Goal: Information Seeking & Learning: Learn about a topic

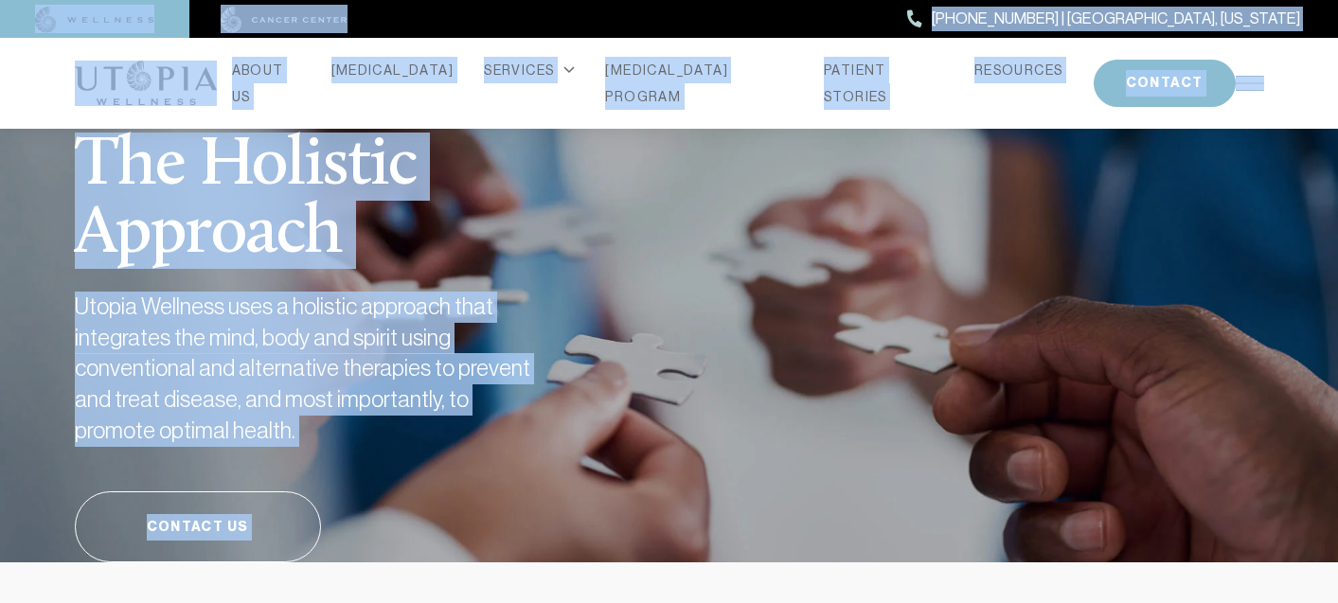
click at [312, 106] on div "ABOUT US [MEDICAL_DATA] SERVICES Services Overview [MEDICAL_DATA]: What It Is, …" at bounding box center [670, 83] width 1190 height 91
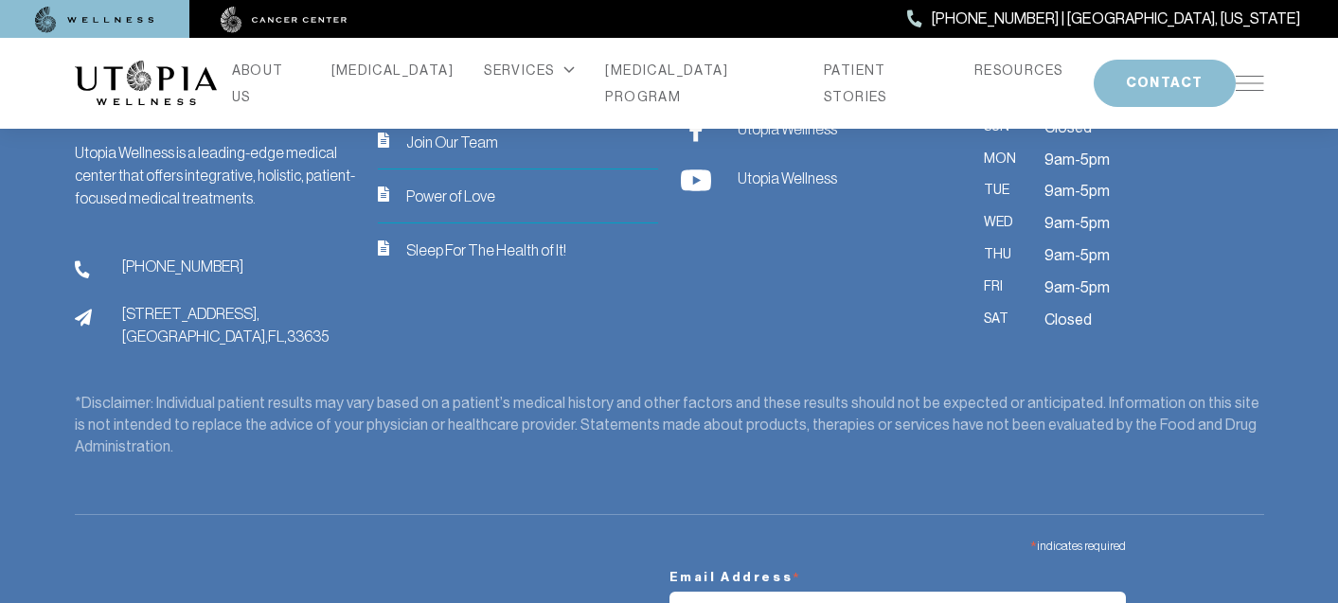
scroll to position [7889, 0]
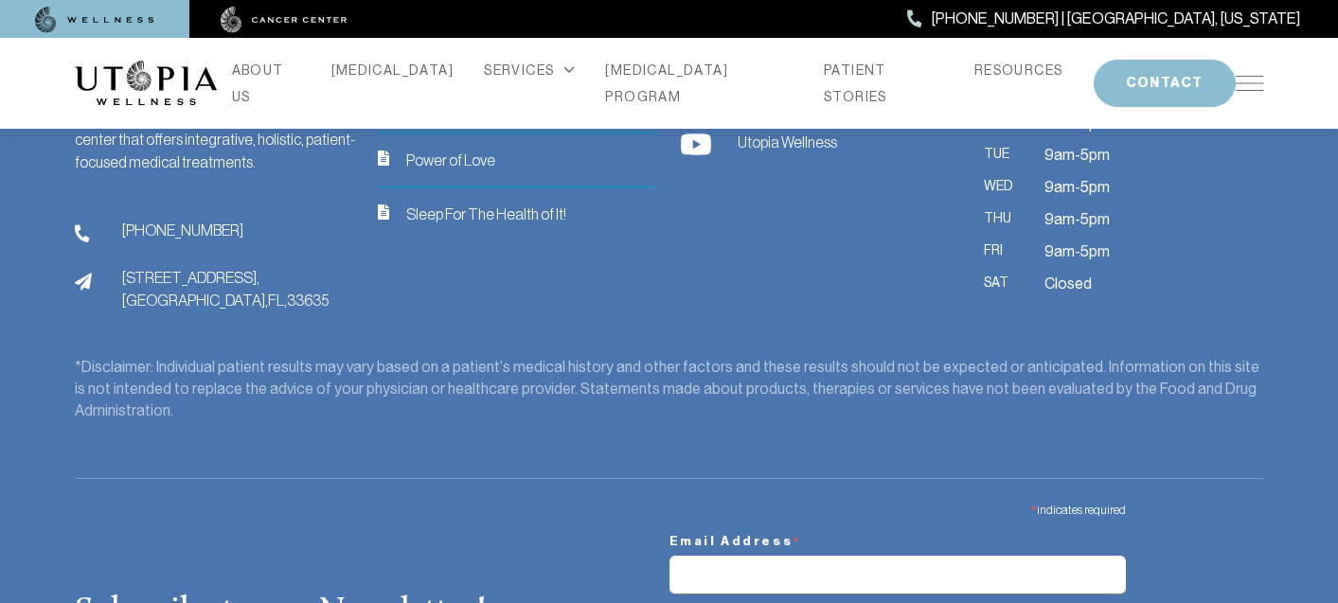
click at [301, 74] on link "ABOUT US" at bounding box center [266, 83] width 69 height 53
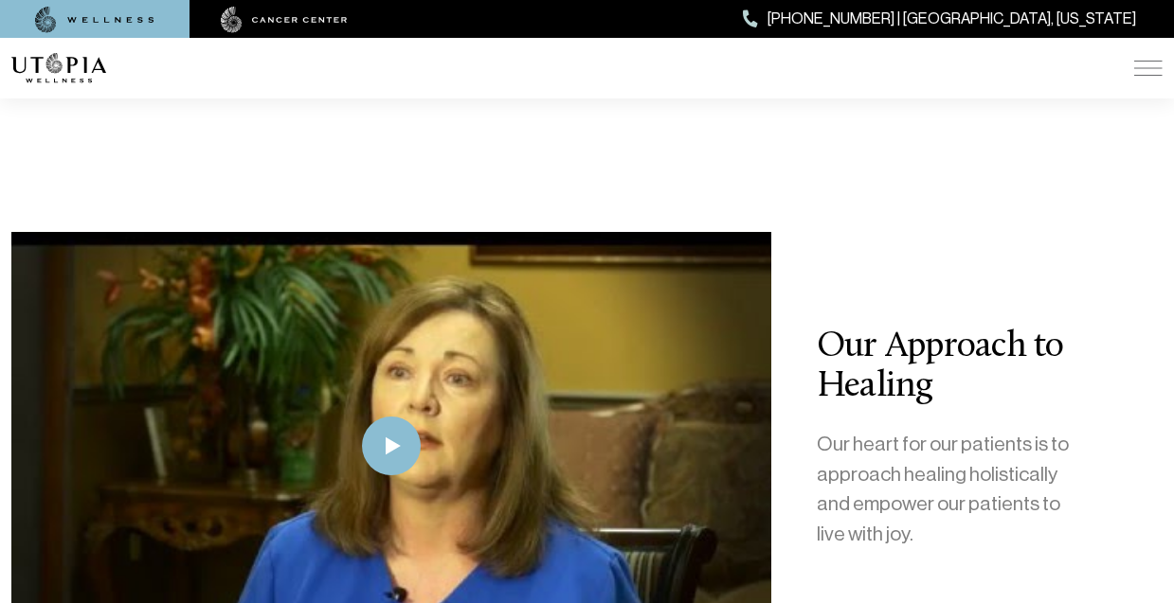
scroll to position [3273, 0]
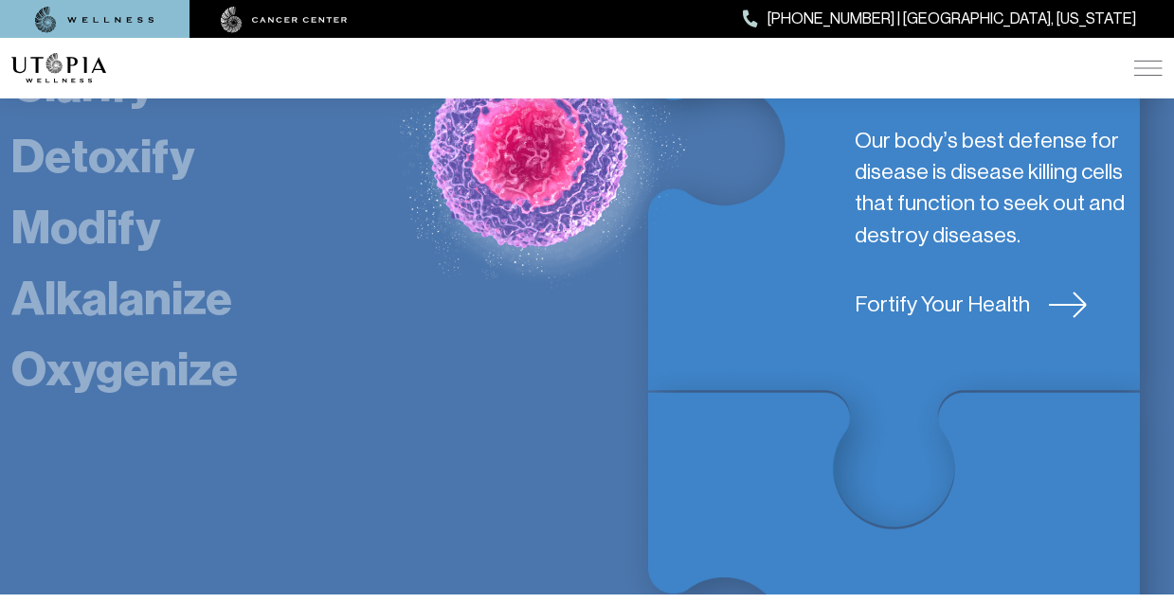
click at [1150, 65] on img at bounding box center [1148, 68] width 28 height 15
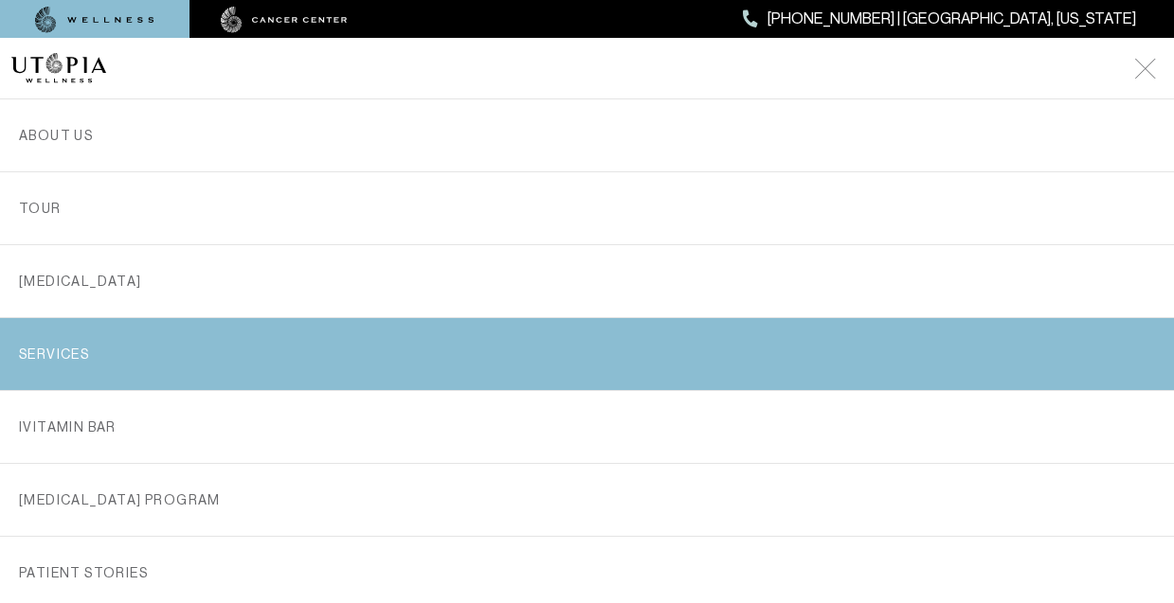
click at [308, 365] on link "SERVICES" at bounding box center [587, 354] width 1136 height 72
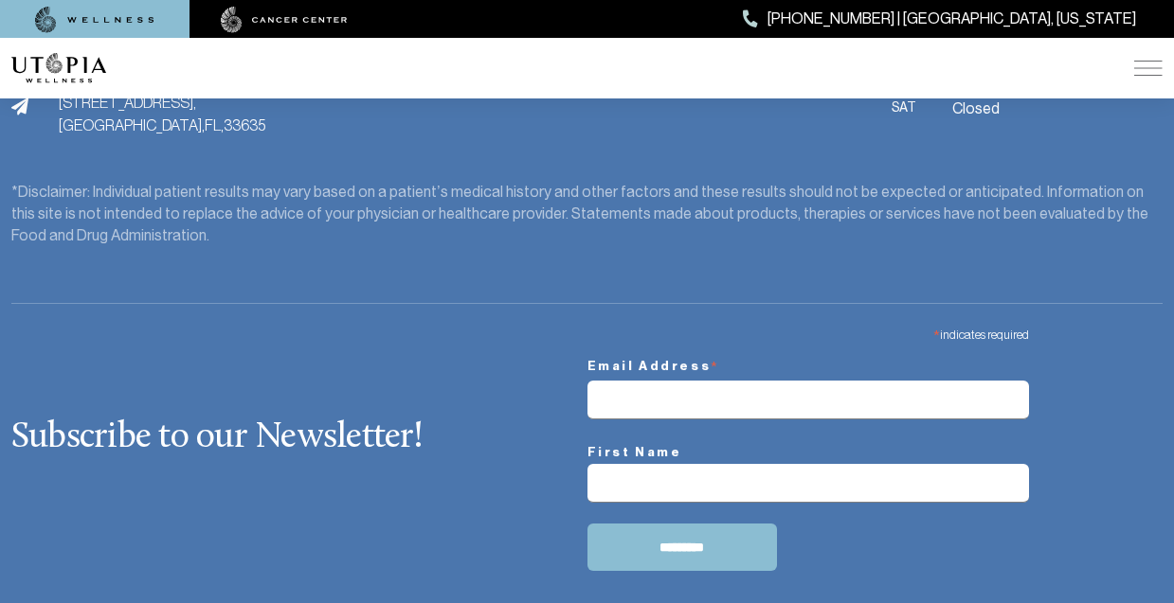
scroll to position [5366, 0]
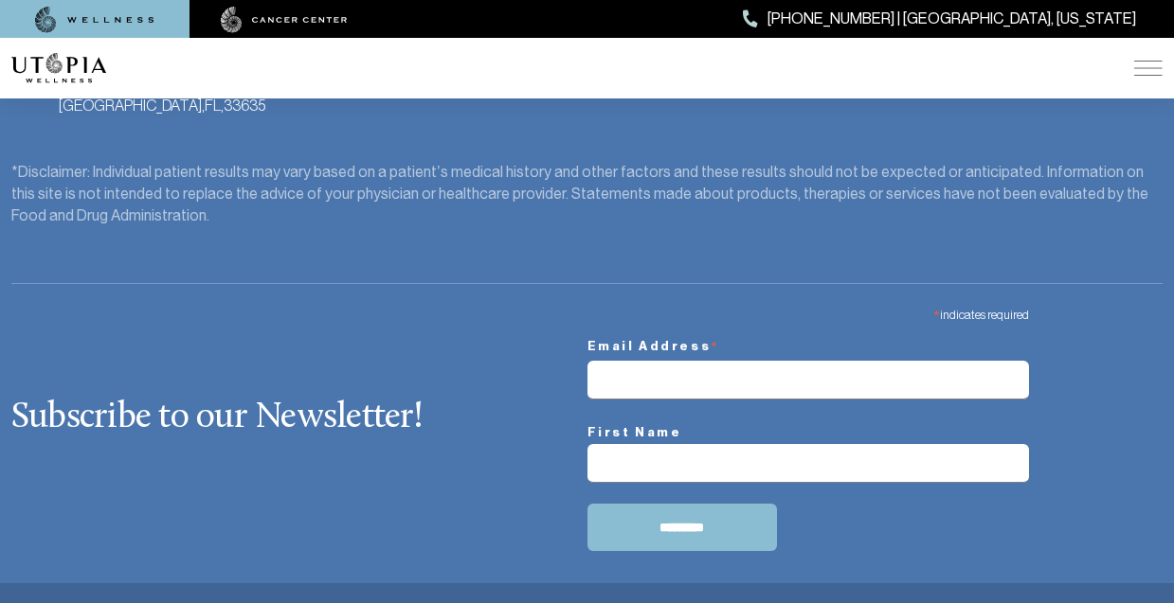
click at [1140, 66] on img at bounding box center [1148, 68] width 28 height 15
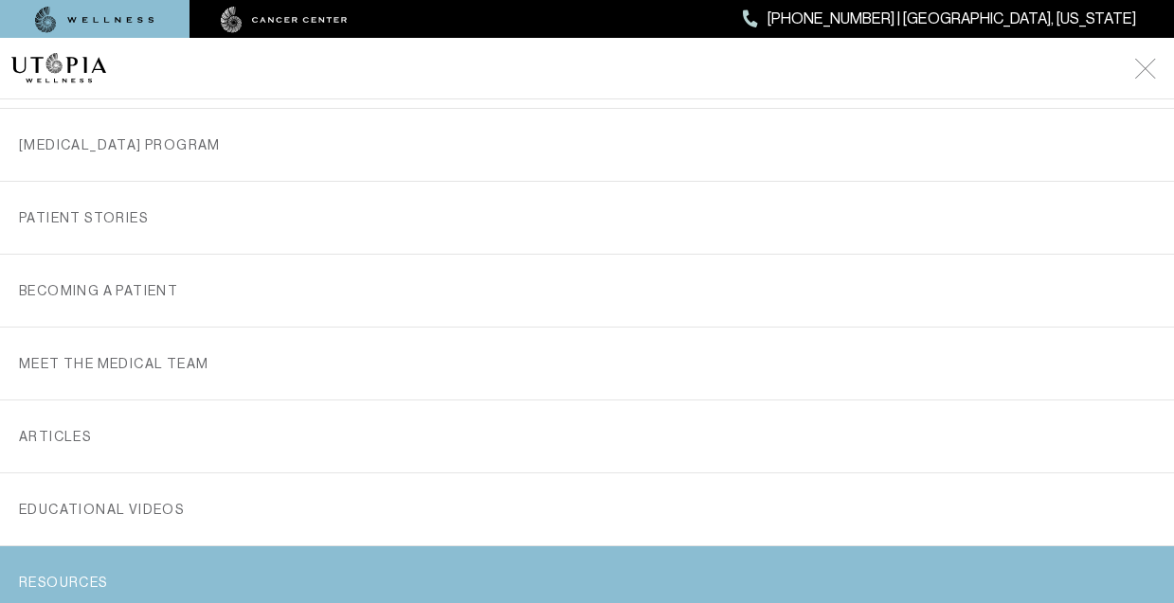
scroll to position [325, 0]
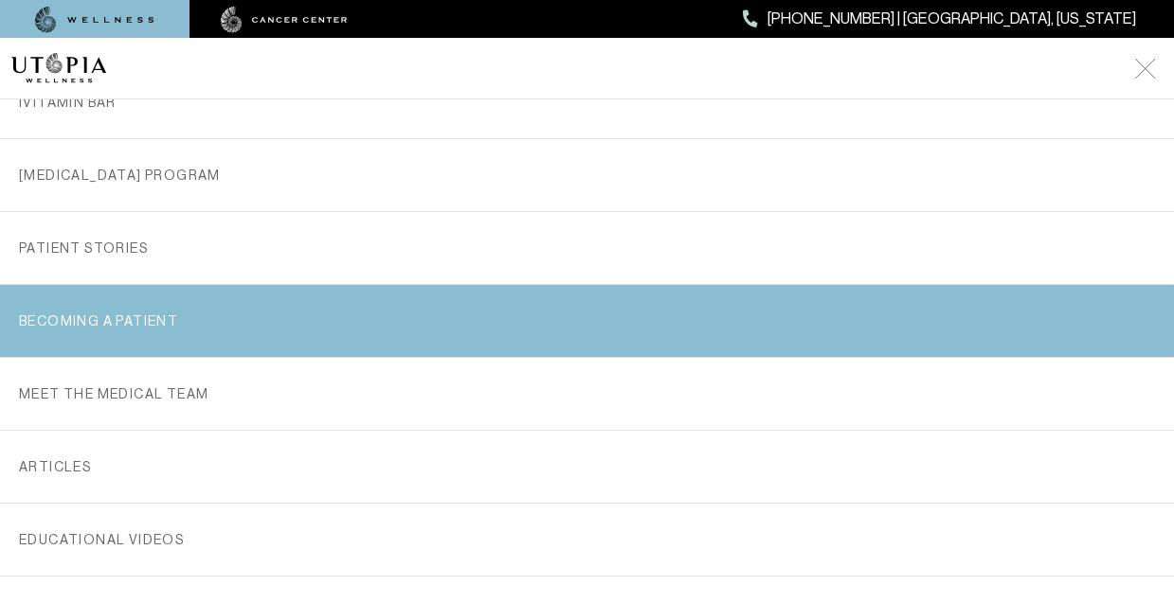
click at [259, 301] on link "Becoming a Patient" at bounding box center [587, 321] width 1136 height 72
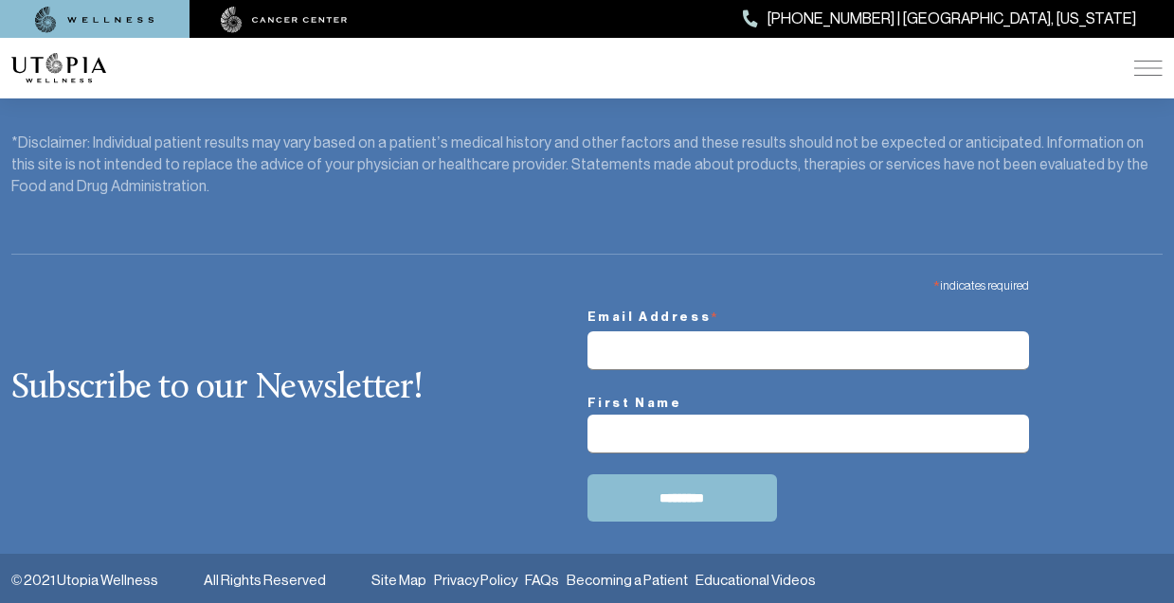
click at [1151, 74] on img at bounding box center [1148, 68] width 28 height 15
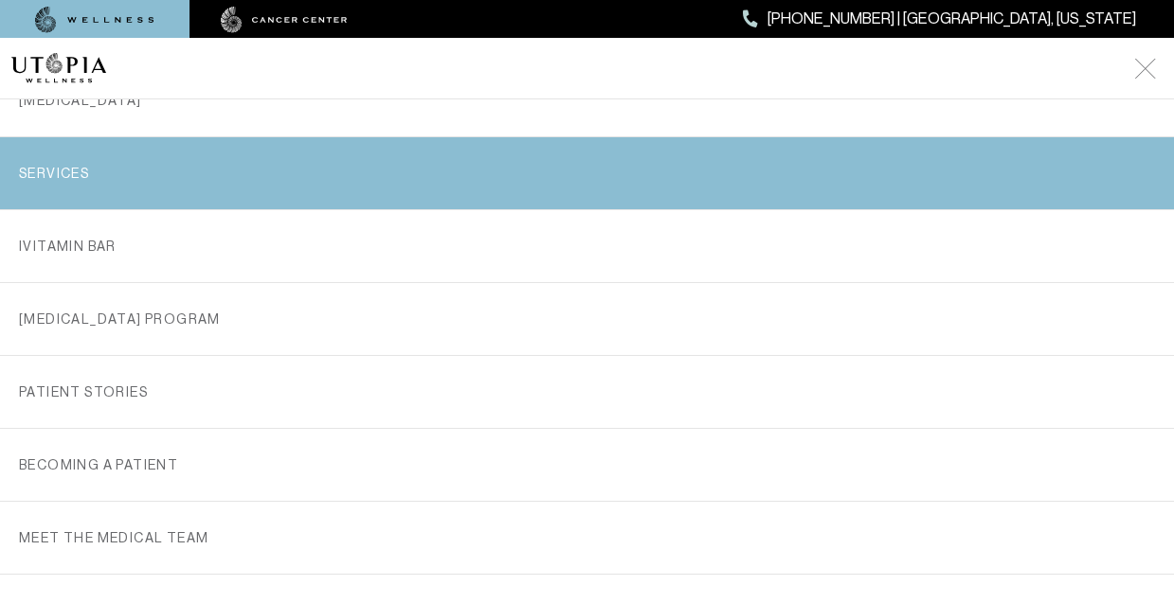
scroll to position [182, 0]
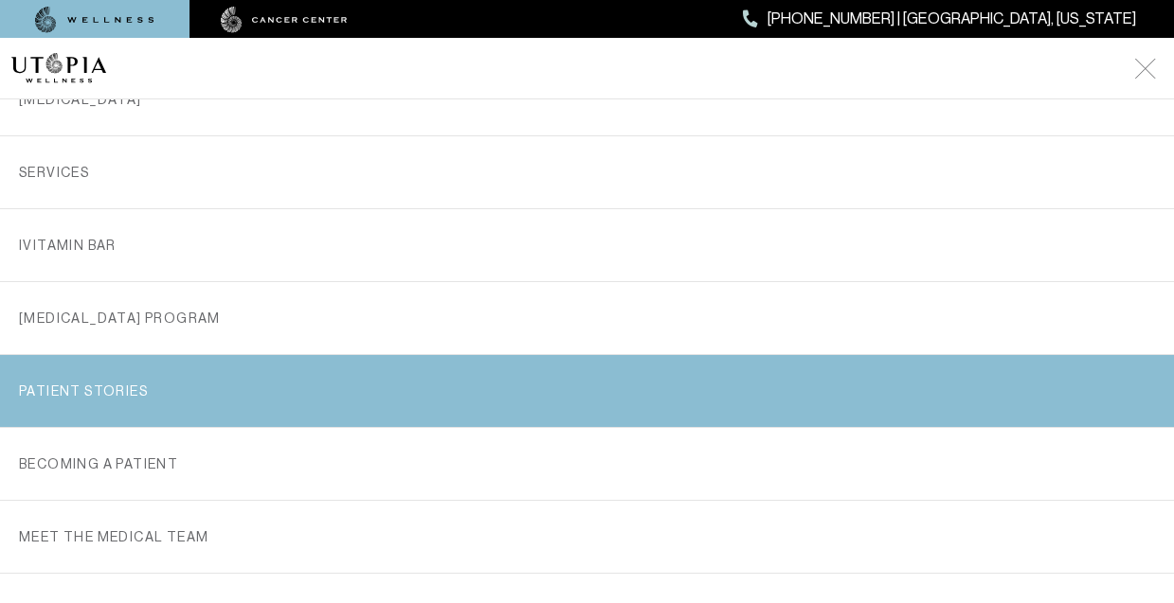
click at [114, 370] on link "PATIENT STORIES" at bounding box center [587, 391] width 1136 height 72
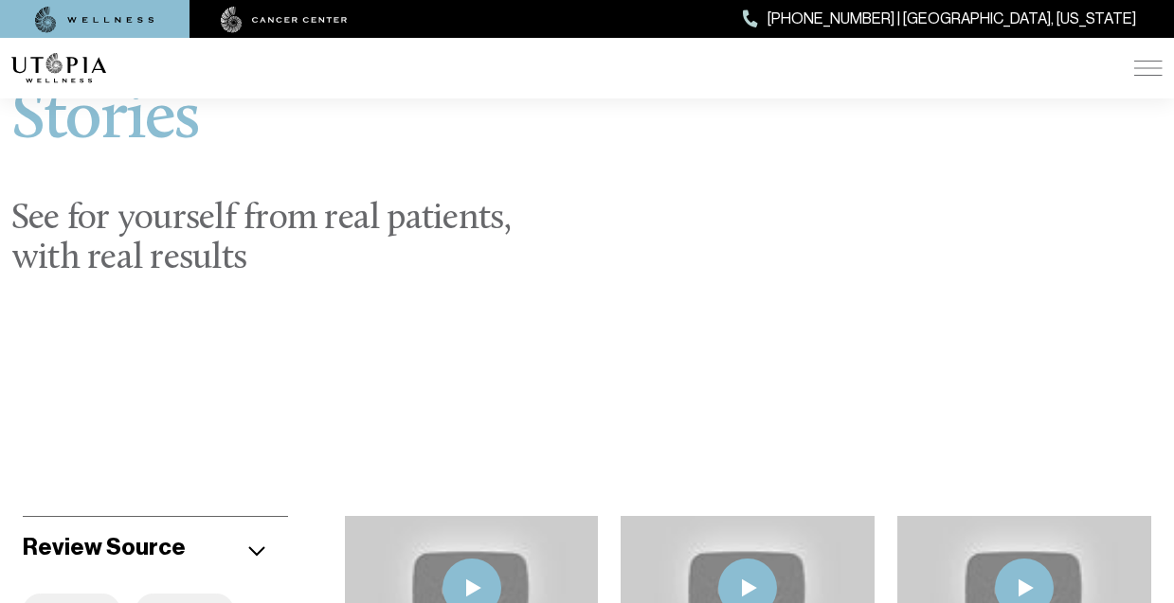
scroll to position [112, 0]
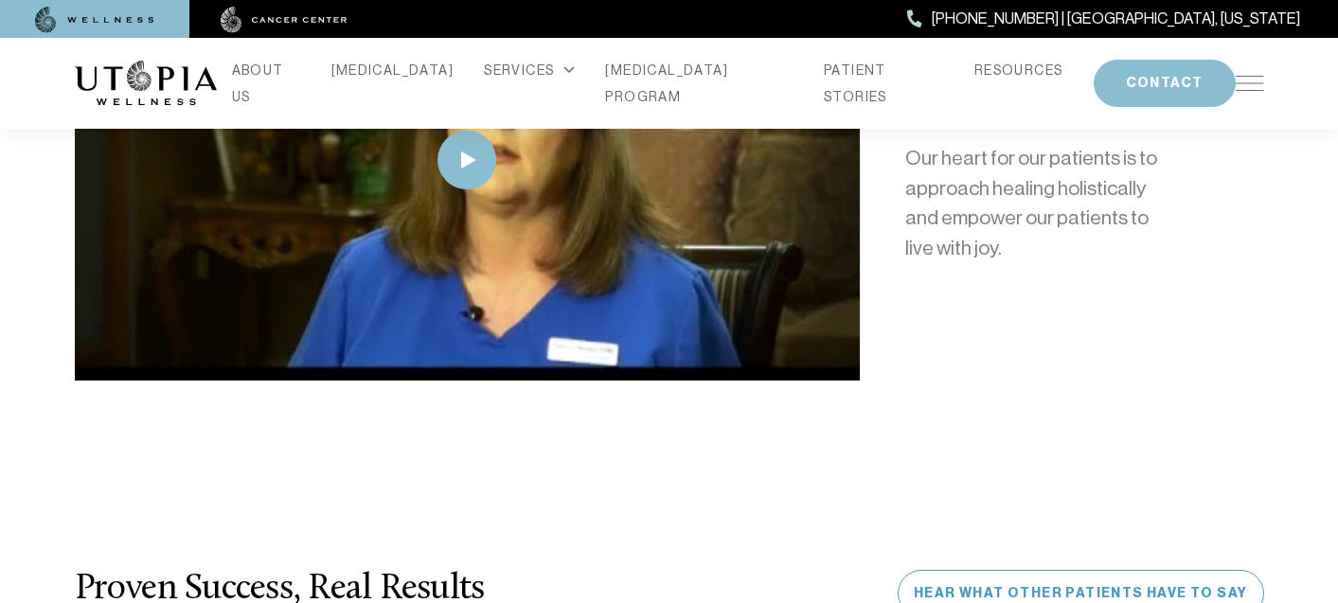
scroll to position [4391, 0]
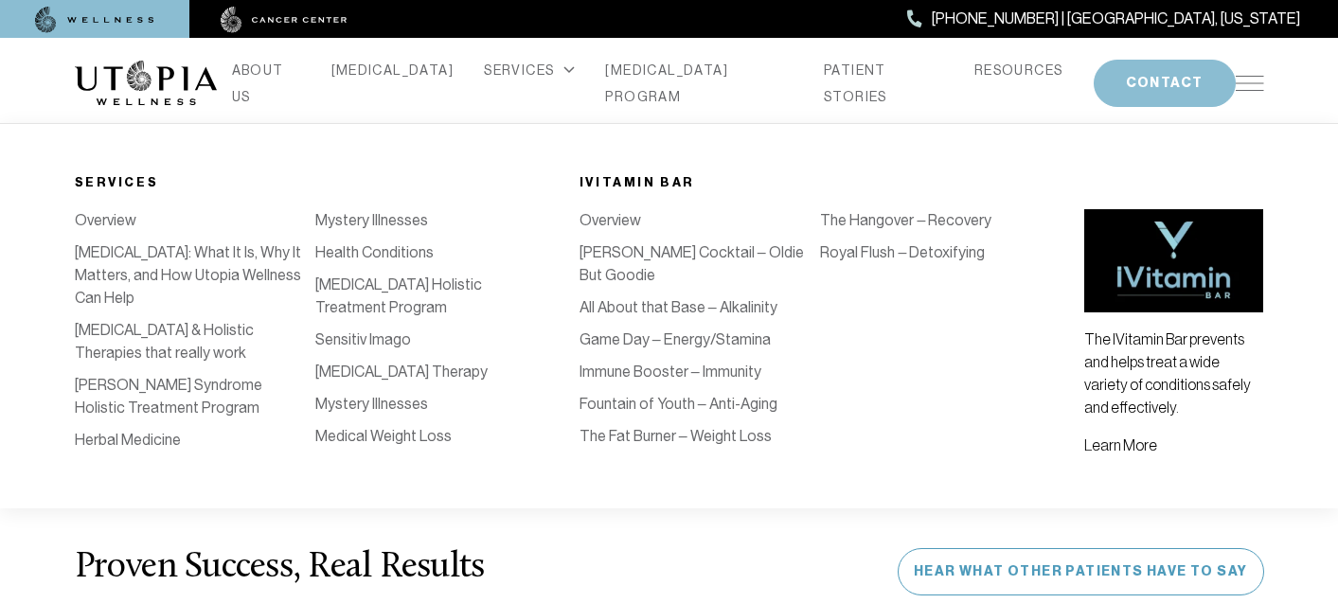
click at [115, 225] on link "Overview" at bounding box center [106, 220] width 62 height 18
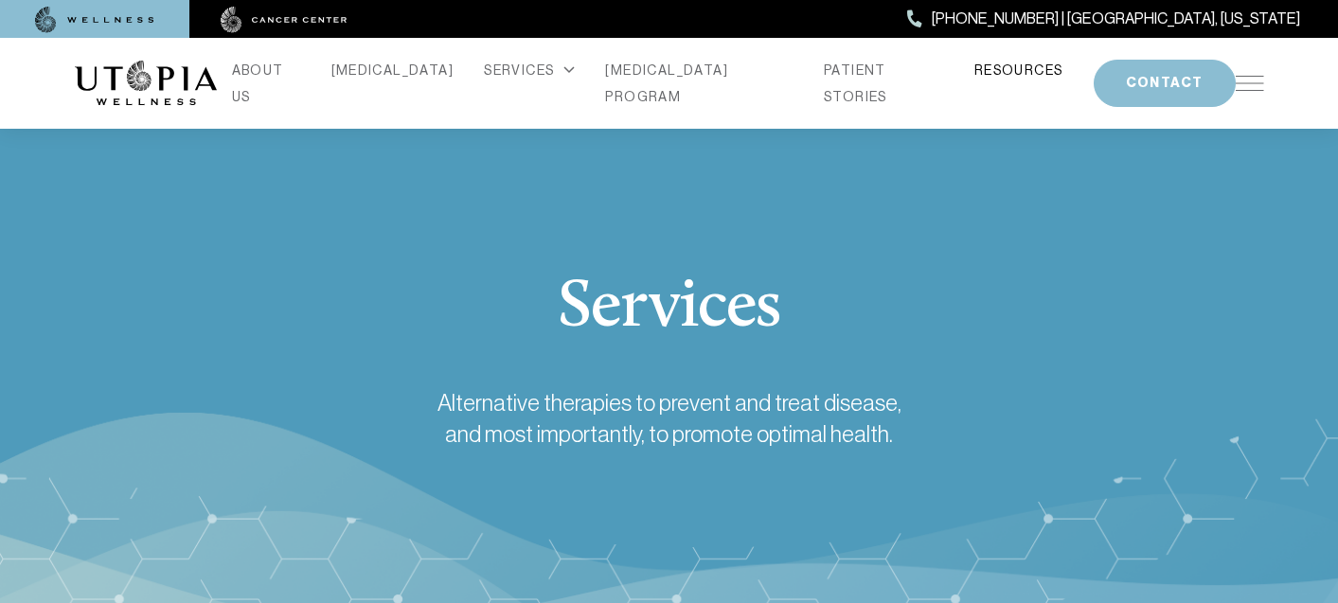
click at [983, 83] on link "RESOURCES" at bounding box center [1019, 70] width 89 height 27
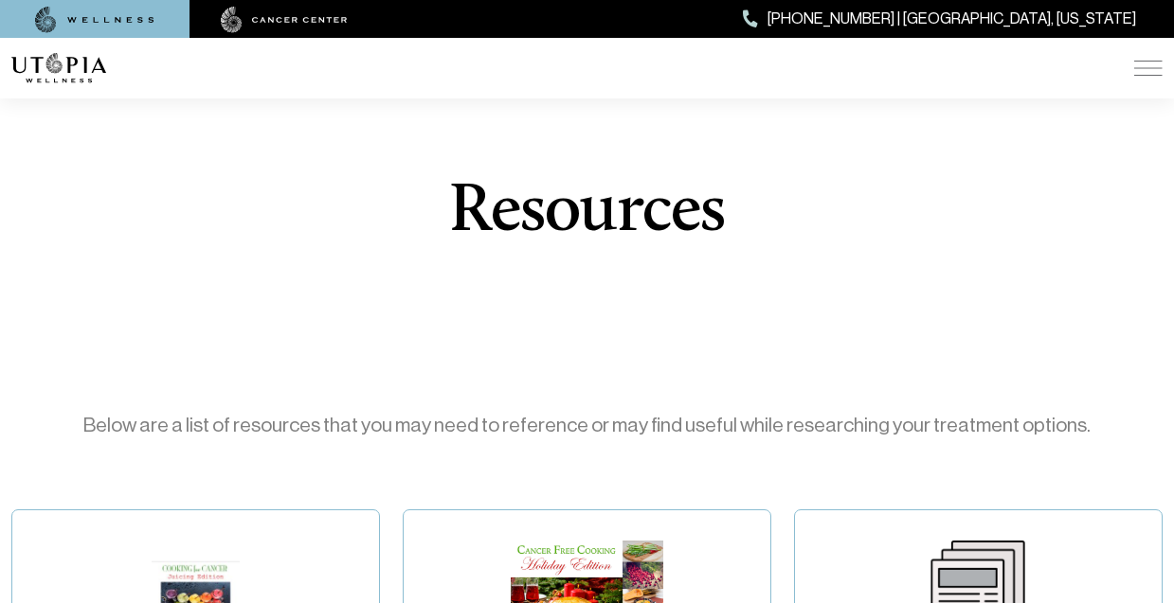
click at [1145, 64] on img at bounding box center [1148, 68] width 28 height 15
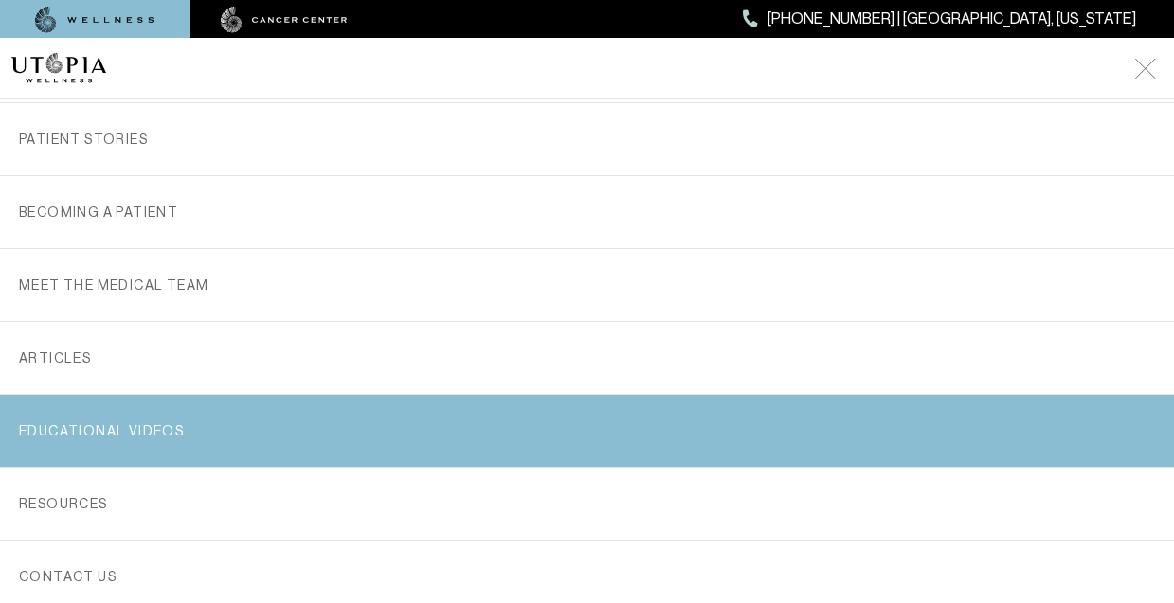
scroll to position [398, 0]
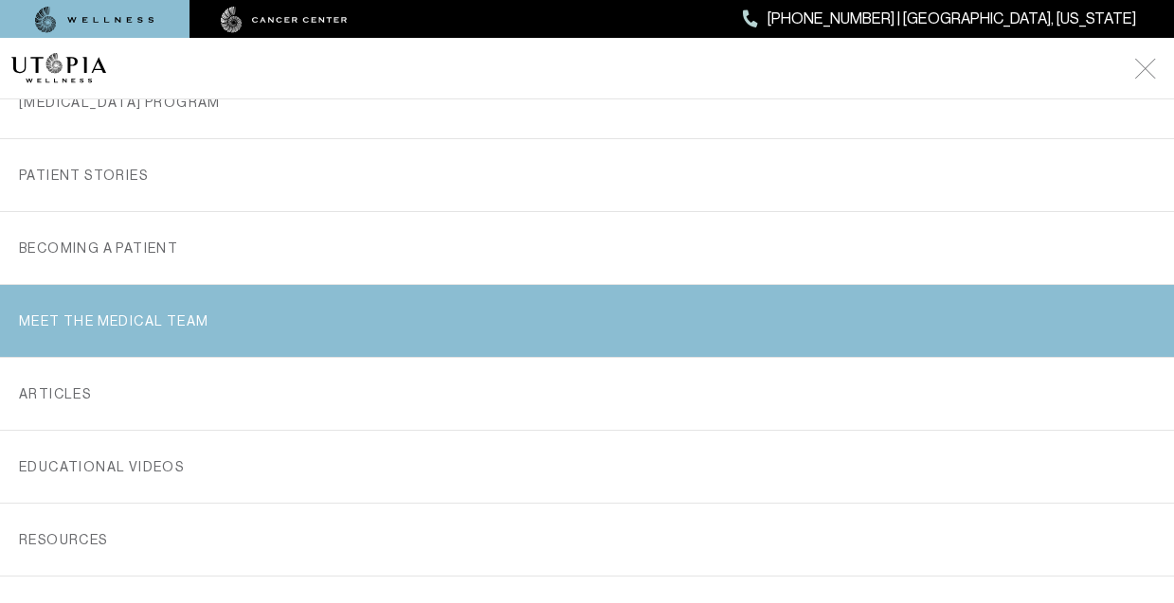
click at [115, 313] on link "MEET THE MEDICAL TEAM" at bounding box center [587, 321] width 1136 height 72
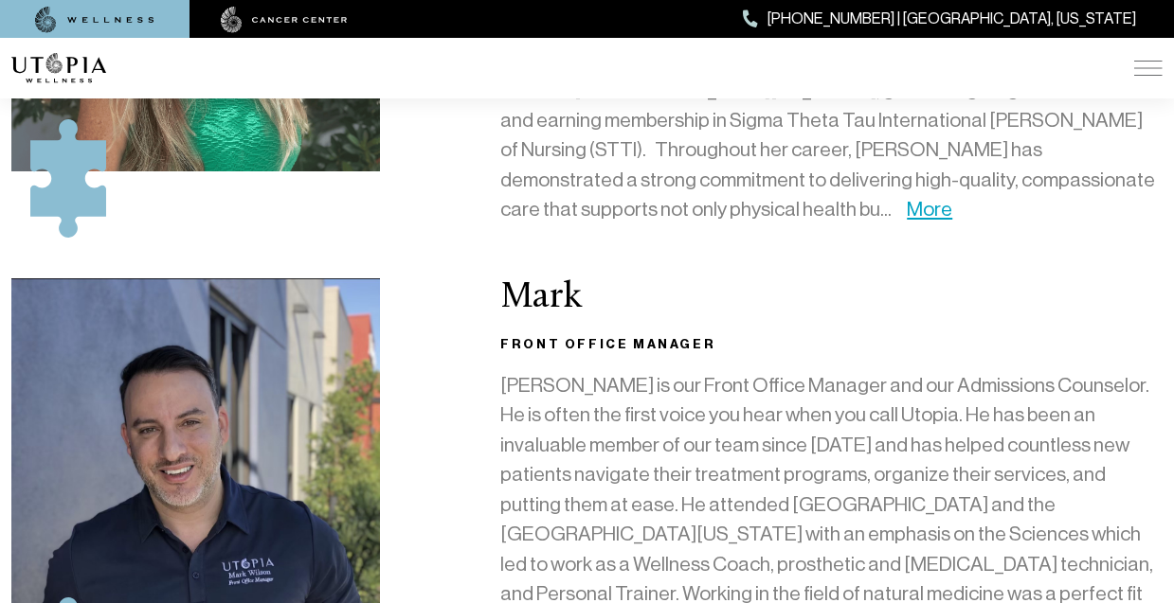
scroll to position [527, 0]
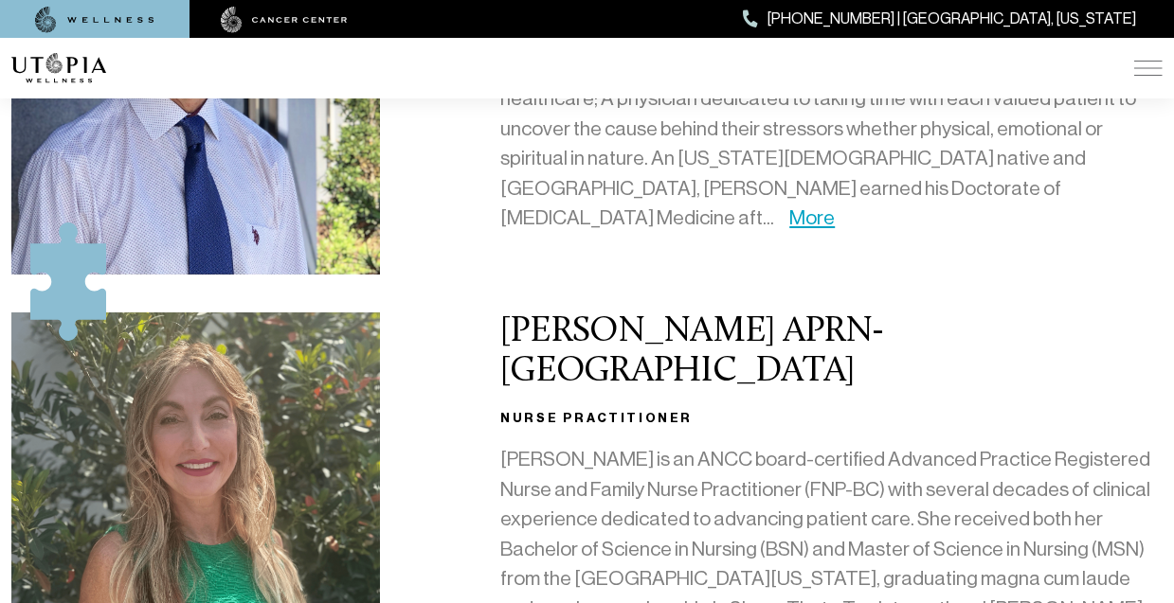
click at [1154, 74] on img at bounding box center [1148, 68] width 28 height 15
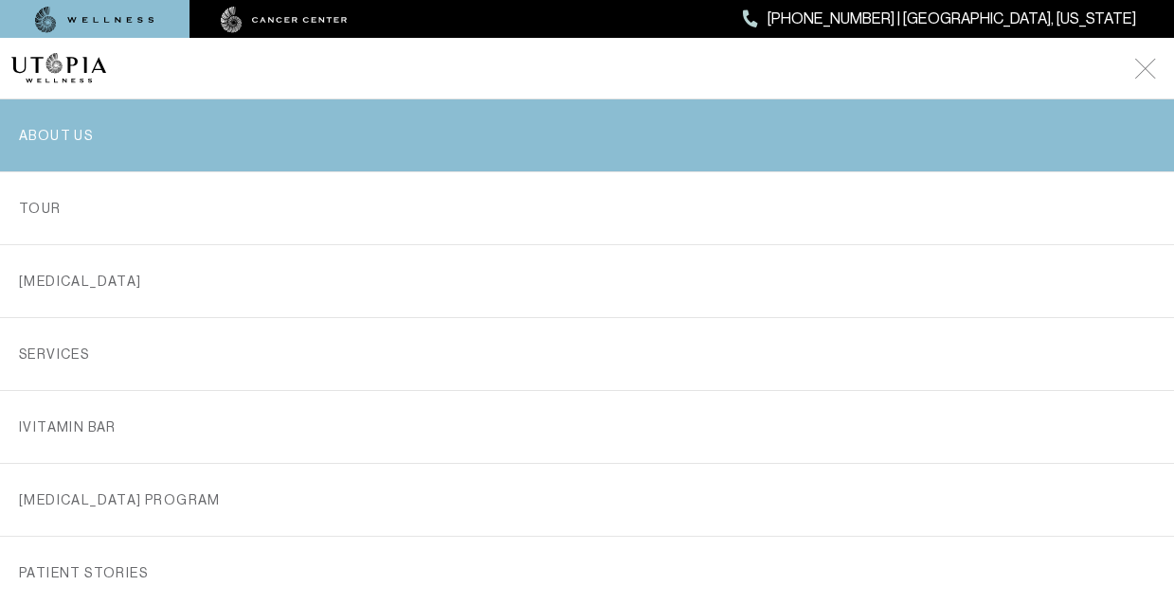
click at [687, 135] on link "ABOUT US" at bounding box center [587, 135] width 1136 height 72
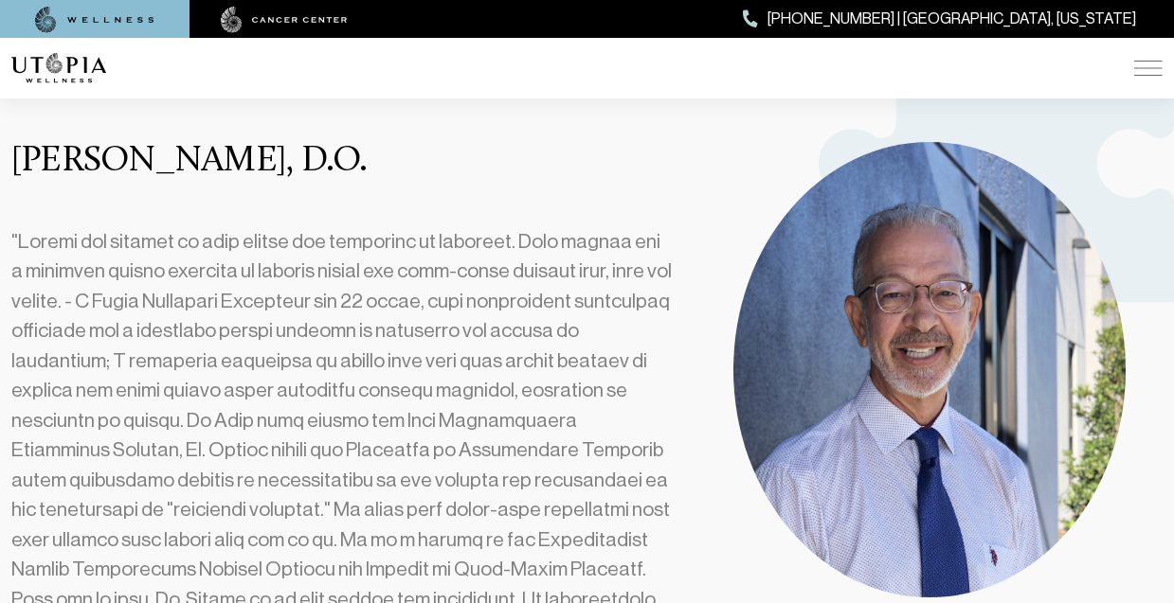
scroll to position [4976, 0]
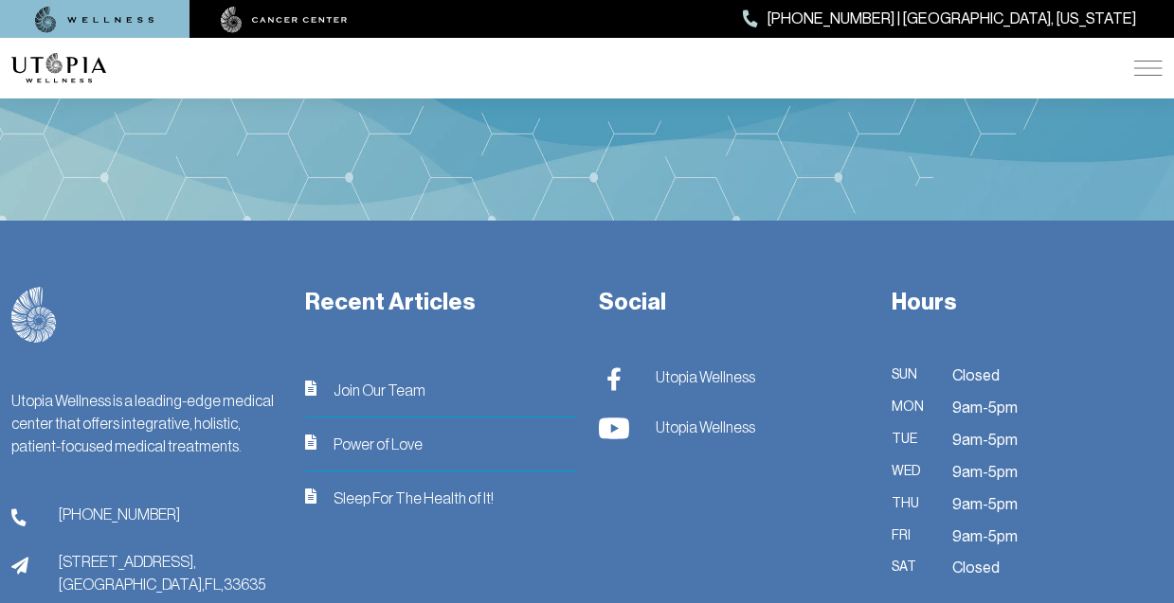
click at [215, 287] on div "Utopia Wellness is a leading-edge medical center that offers integrative, holis…" at bounding box center [147, 441] width 294 height 309
click at [106, 287] on div "Utopia Wellness is a leading-edge medical center that offers integrative, holis…" at bounding box center [147, 441] width 294 height 309
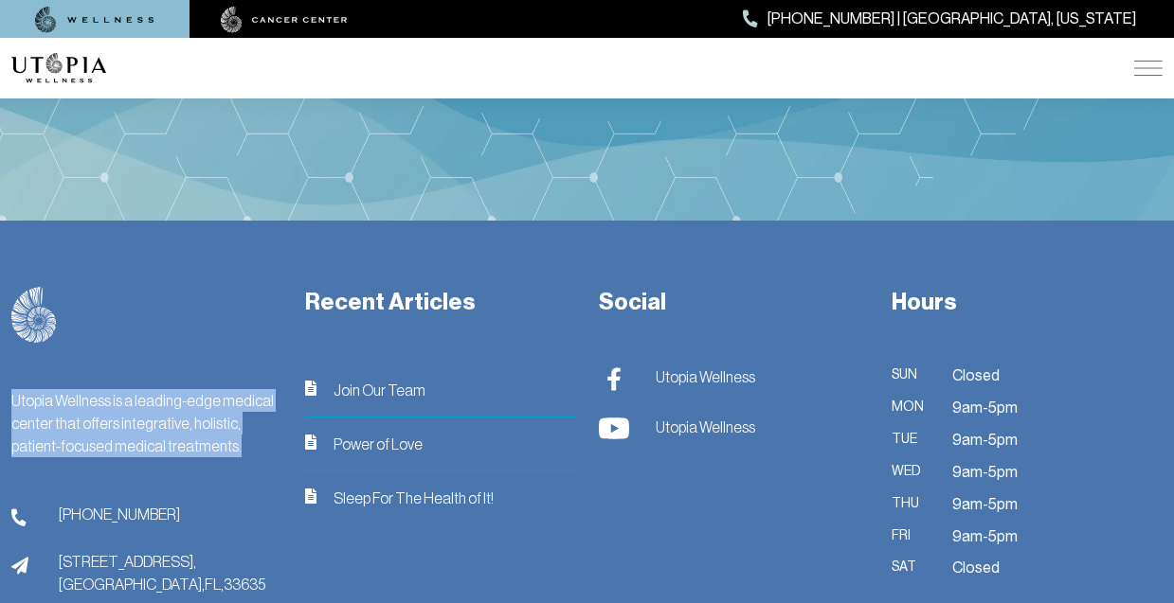
drag, startPoint x: 8, startPoint y: 296, endPoint x: 194, endPoint y: 350, distance: 194.2
click at [194, 350] on div "Utopia Wellness is a leading-edge medical center that offers integrative, holis…" at bounding box center [147, 441] width 294 height 309
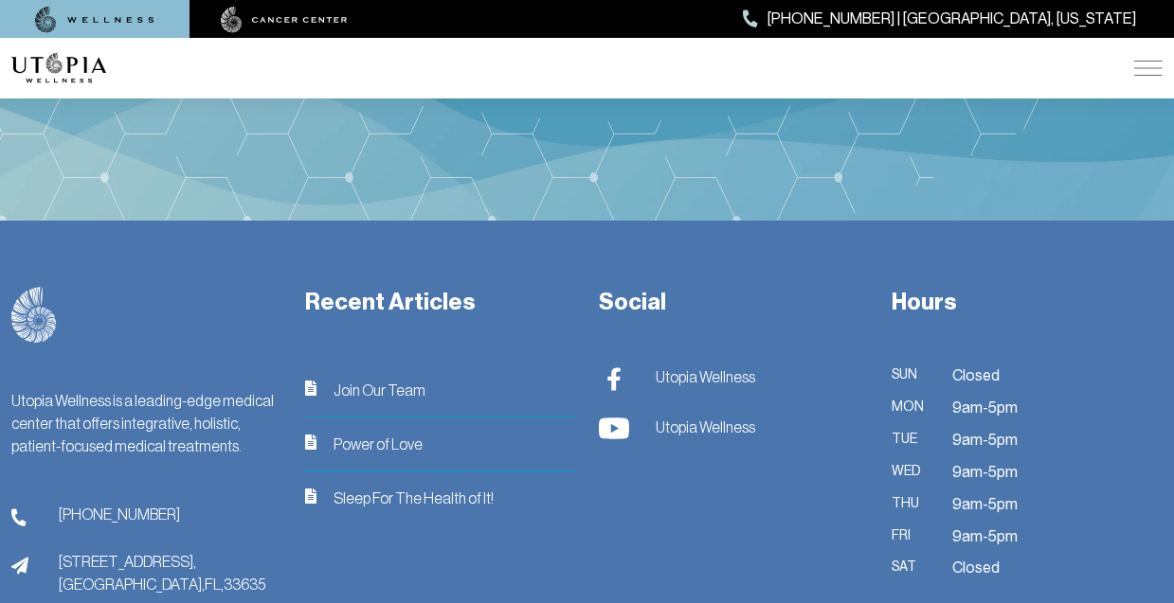
click at [518, 221] on div "Utopia Wellness is a leading-edge medical center that offers integrative, holis…" at bounding box center [587, 480] width 1174 height 519
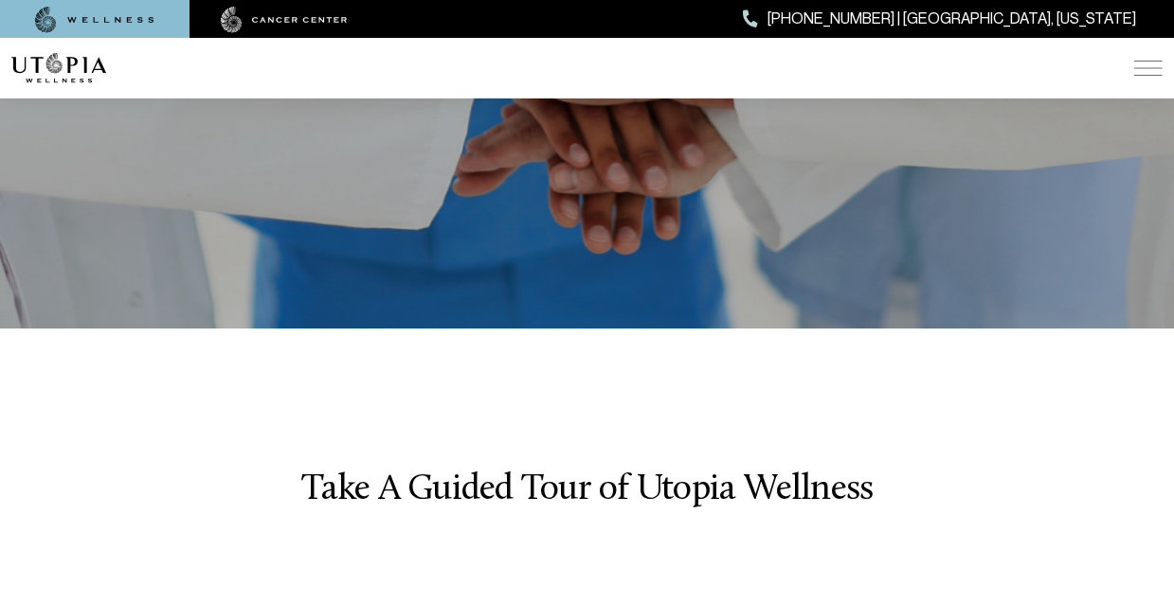
scroll to position [2646, 0]
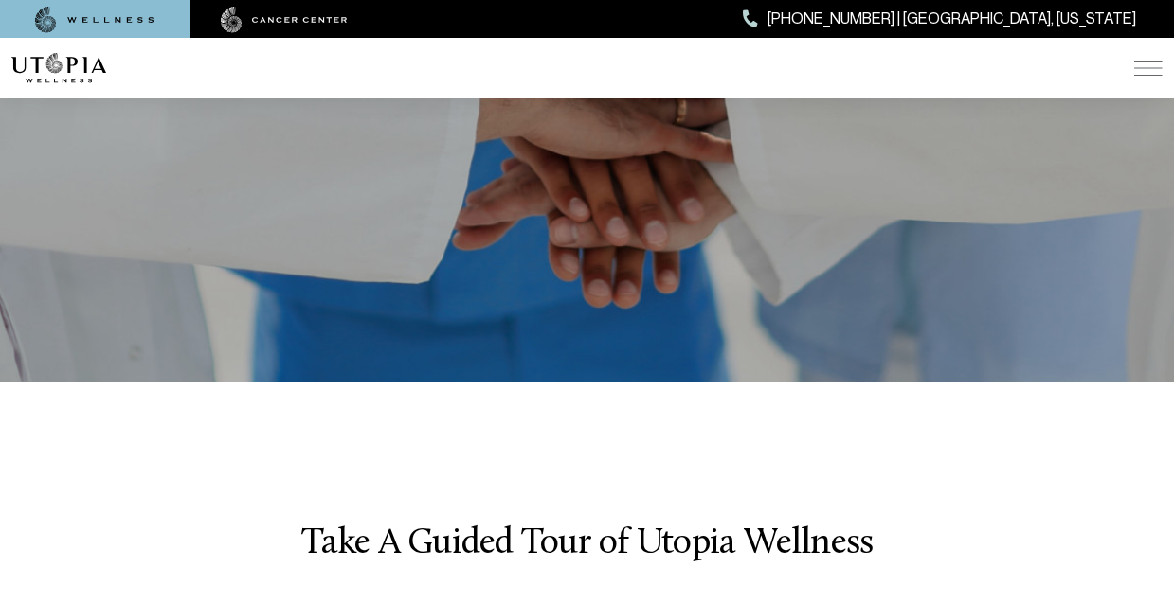
click at [1141, 55] on div "ABOUT US [MEDICAL_DATA] SERVICES Services Overview [MEDICAL_DATA]: What It Is, …" at bounding box center [586, 68] width 1151 height 61
click at [1131, 68] on div "ABOUT US [MEDICAL_DATA] SERVICES Services Overview [MEDICAL_DATA]: What It Is, …" at bounding box center [586, 68] width 1151 height 61
click at [1139, 68] on img at bounding box center [1148, 68] width 28 height 15
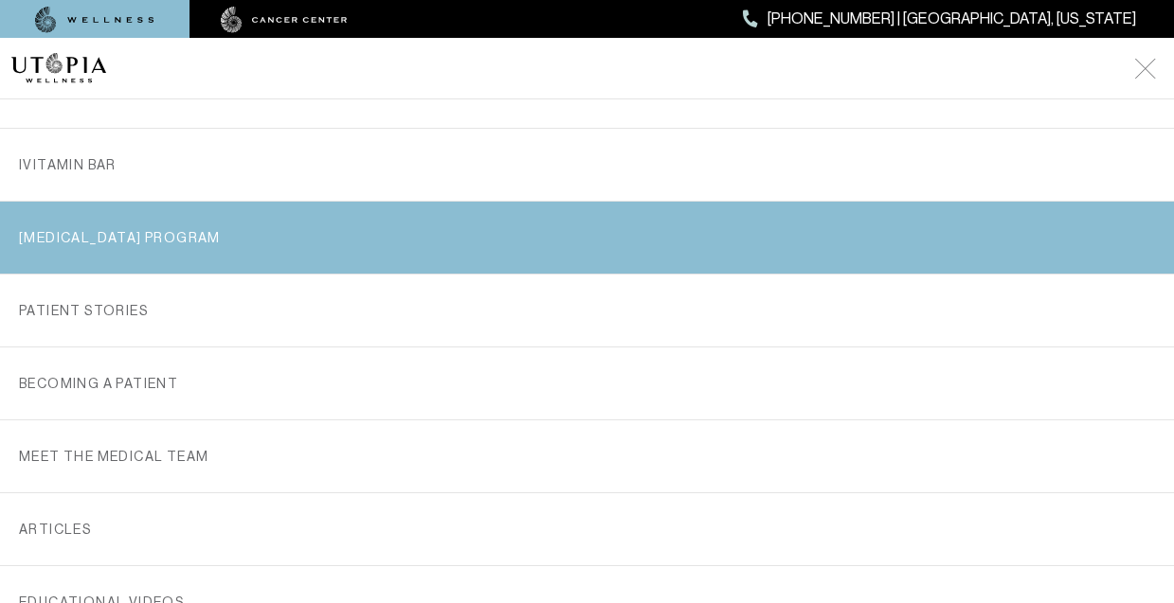
scroll to position [263, 0]
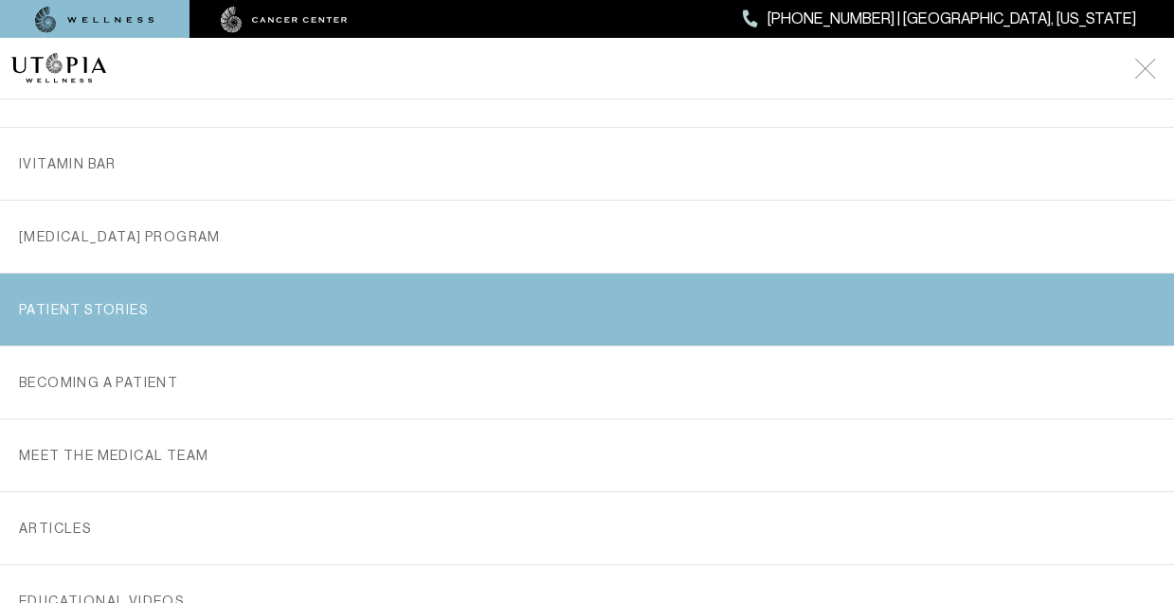
click at [251, 336] on link "PATIENT STORIES" at bounding box center [587, 310] width 1136 height 72
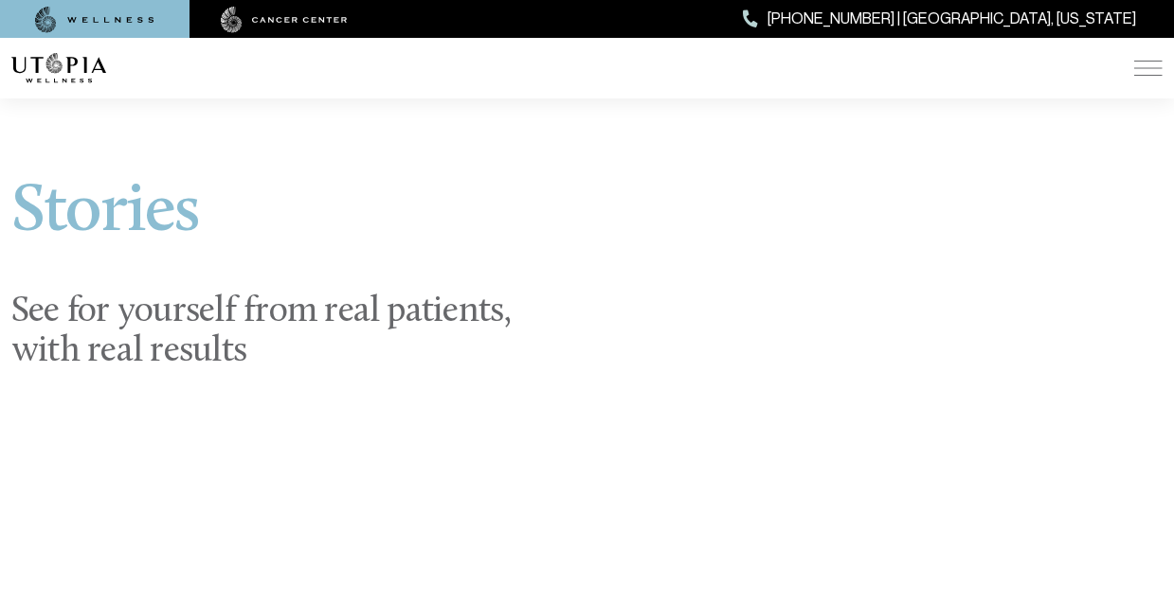
click at [636, 124] on section "Stories See for yourself from real patients, with real results" at bounding box center [587, 276] width 1174 height 430
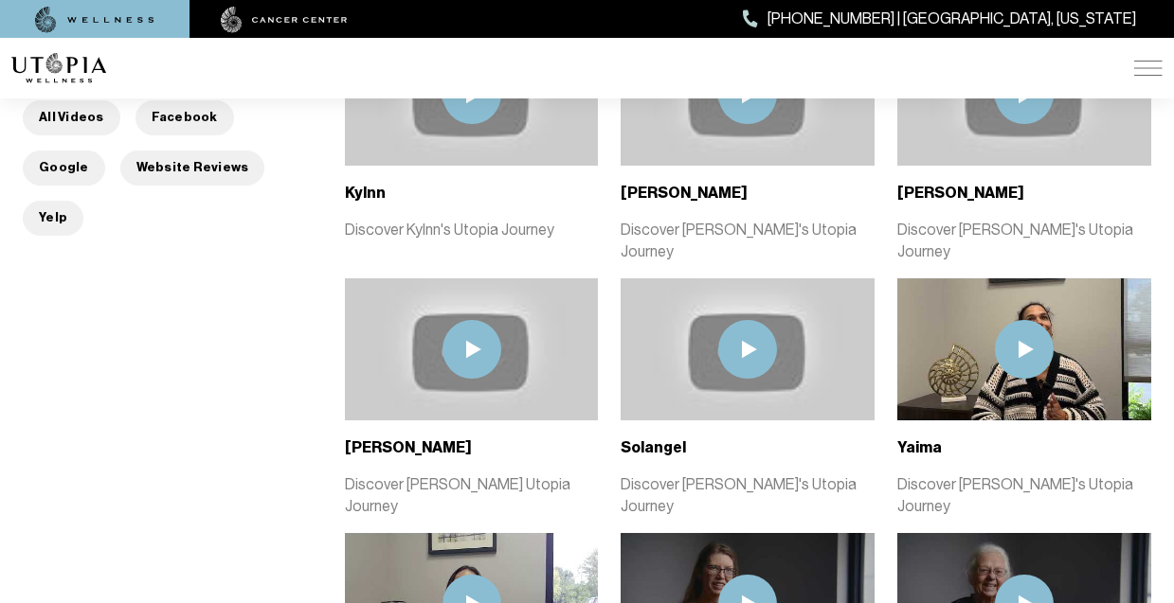
scroll to position [856, 0]
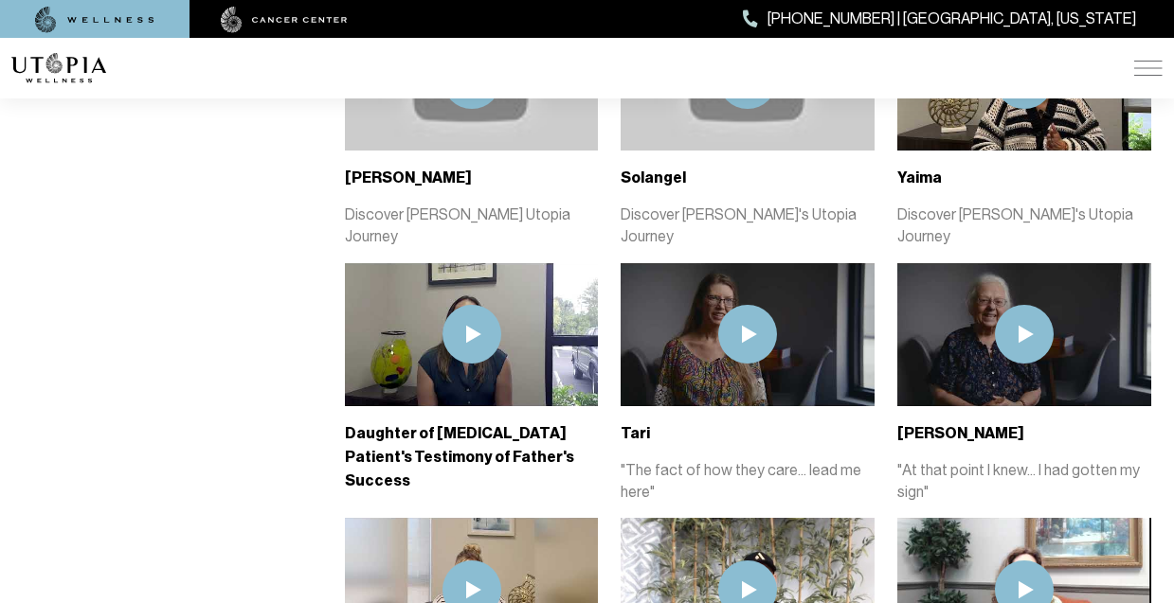
click at [1147, 61] on img at bounding box center [1148, 68] width 28 height 15
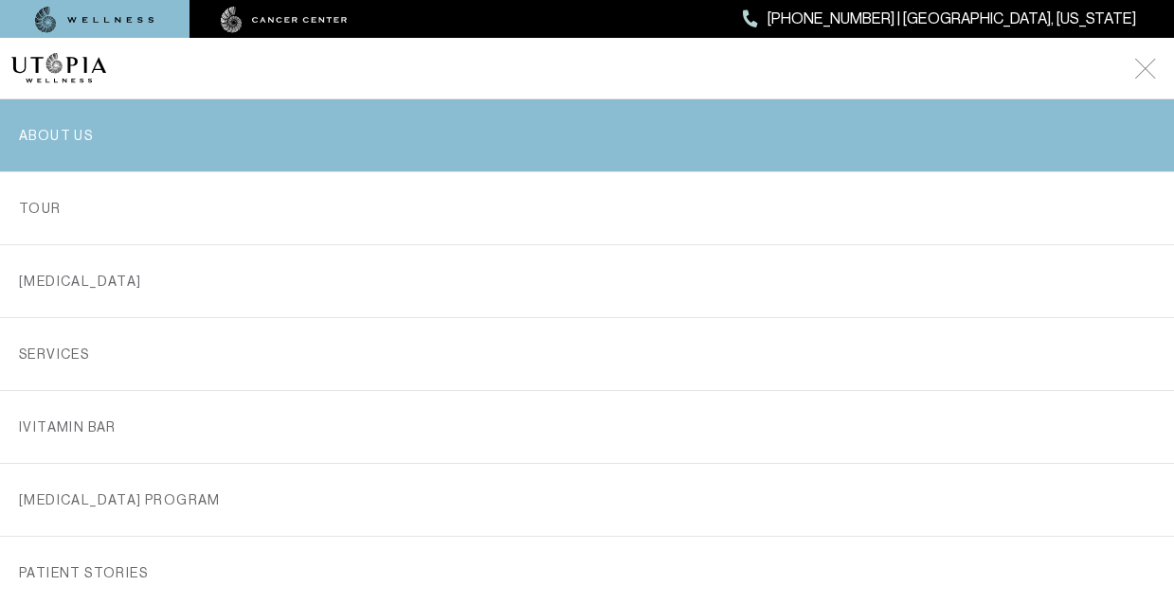
click at [518, 159] on link "ABOUT US" at bounding box center [587, 135] width 1136 height 72
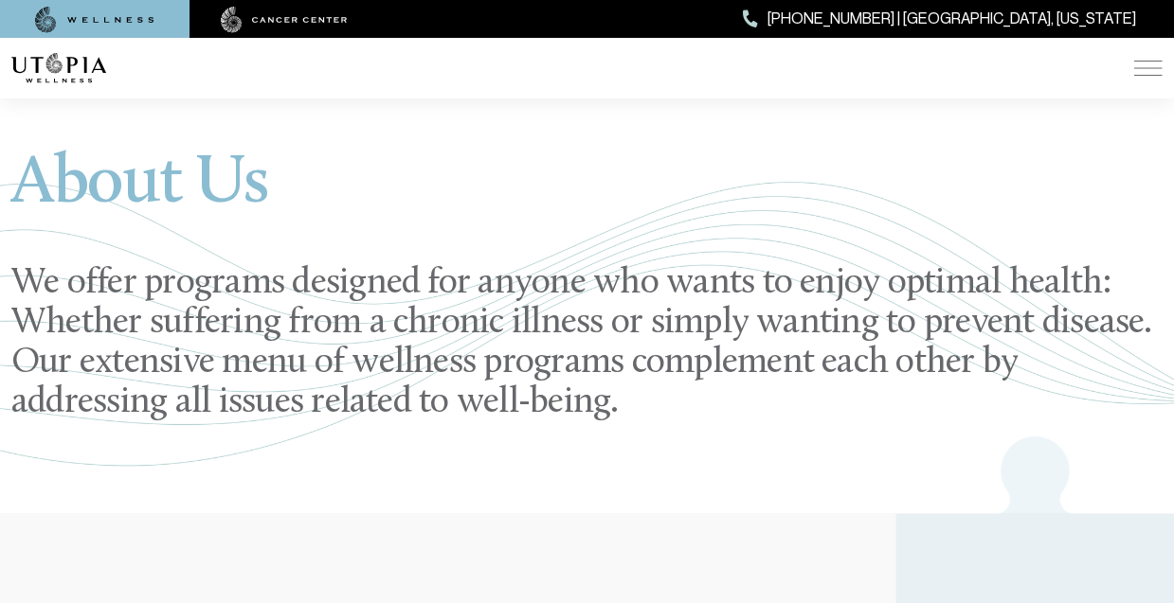
click at [1133, 65] on div "ABOUT US [MEDICAL_DATA] SERVICES Services Overview [MEDICAL_DATA]: What It Is, …" at bounding box center [586, 68] width 1151 height 61
click at [1150, 80] on div "ABOUT US [MEDICAL_DATA] SERVICES Services Overview [MEDICAL_DATA]: What It Is, …" at bounding box center [586, 68] width 1151 height 61
click at [1140, 66] on img at bounding box center [1148, 68] width 28 height 15
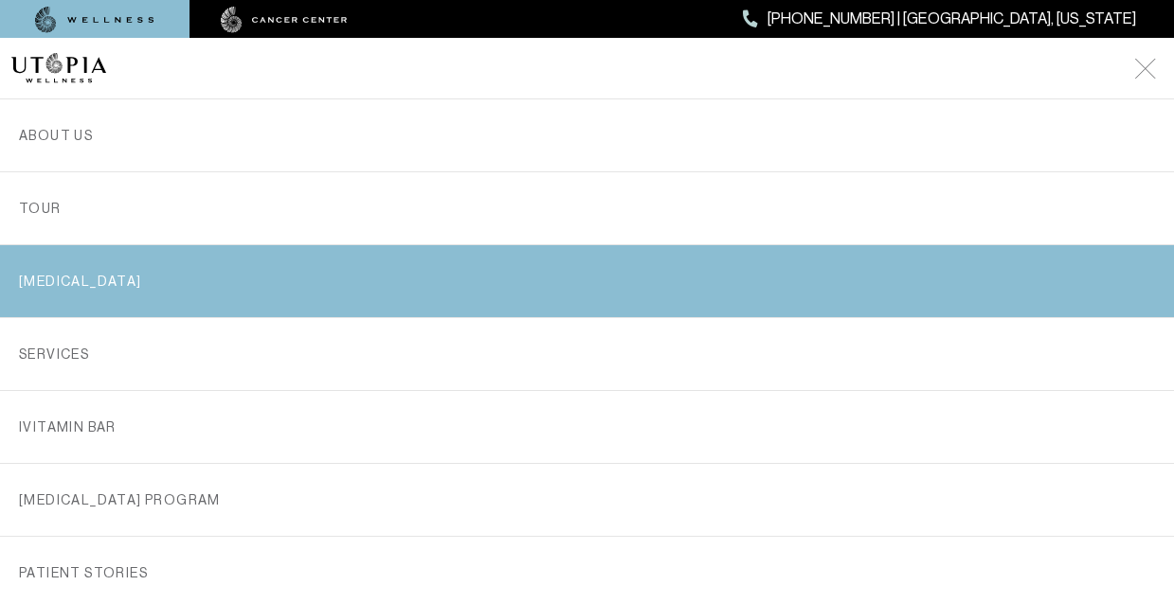
click at [392, 307] on link "[MEDICAL_DATA]" at bounding box center [587, 281] width 1136 height 72
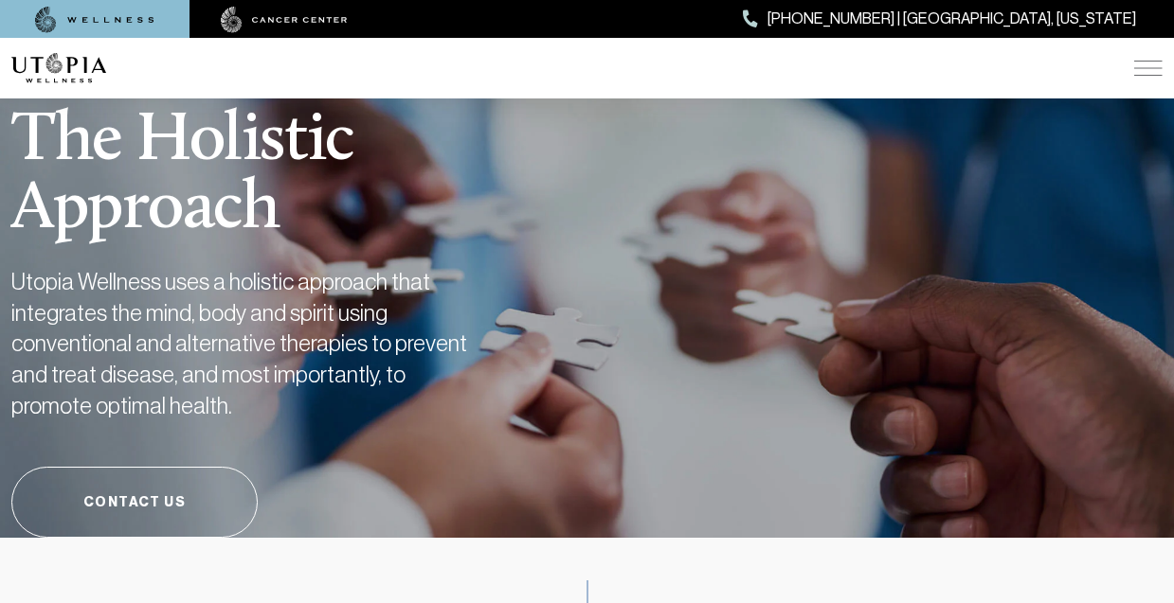
click at [1147, 90] on div "ABOUT US [MEDICAL_DATA] SERVICES Services Overview [MEDICAL_DATA]: What It Is, …" at bounding box center [586, 68] width 1151 height 61
click at [1155, 68] on img at bounding box center [1148, 68] width 28 height 15
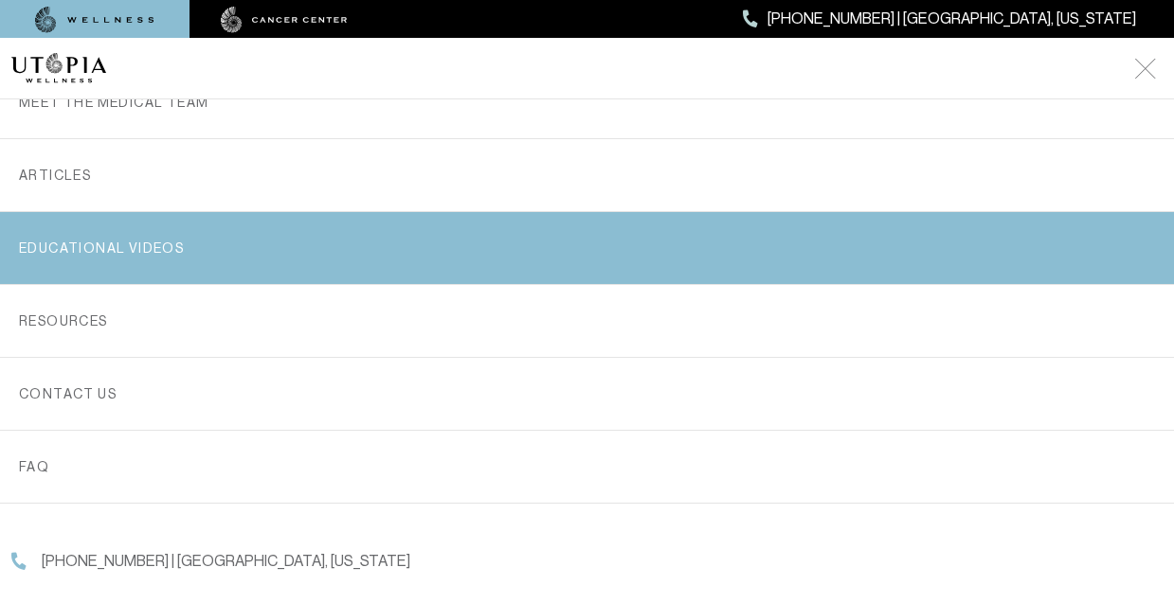
scroll to position [620, 0]
click at [161, 251] on link "EDUCATIONAL VIDEOS" at bounding box center [587, 247] width 1136 height 72
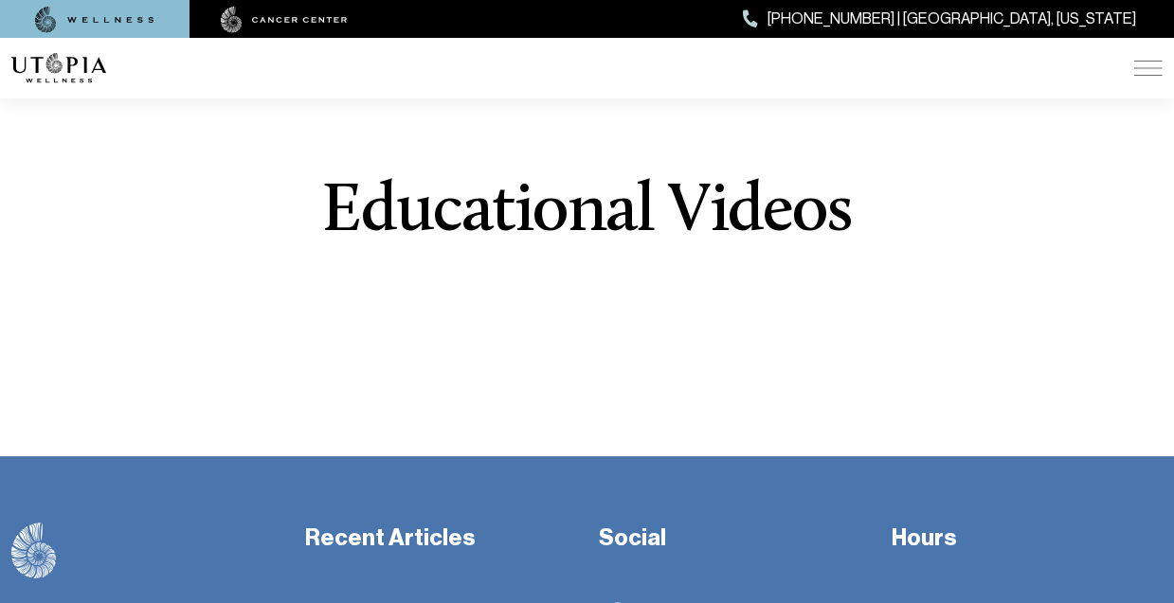
click at [1148, 48] on div "ABOUT US [MEDICAL_DATA] SERVICES Services Overview [MEDICAL_DATA]: What It Is, …" at bounding box center [586, 68] width 1151 height 61
click at [1148, 70] on img at bounding box center [1148, 68] width 28 height 15
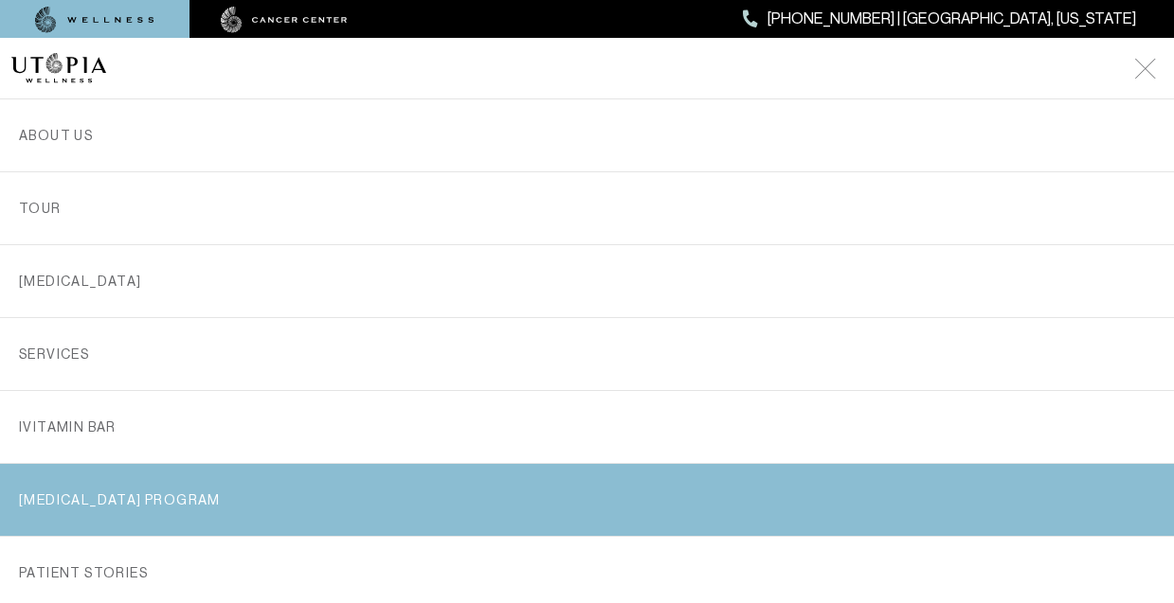
scroll to position [624, 0]
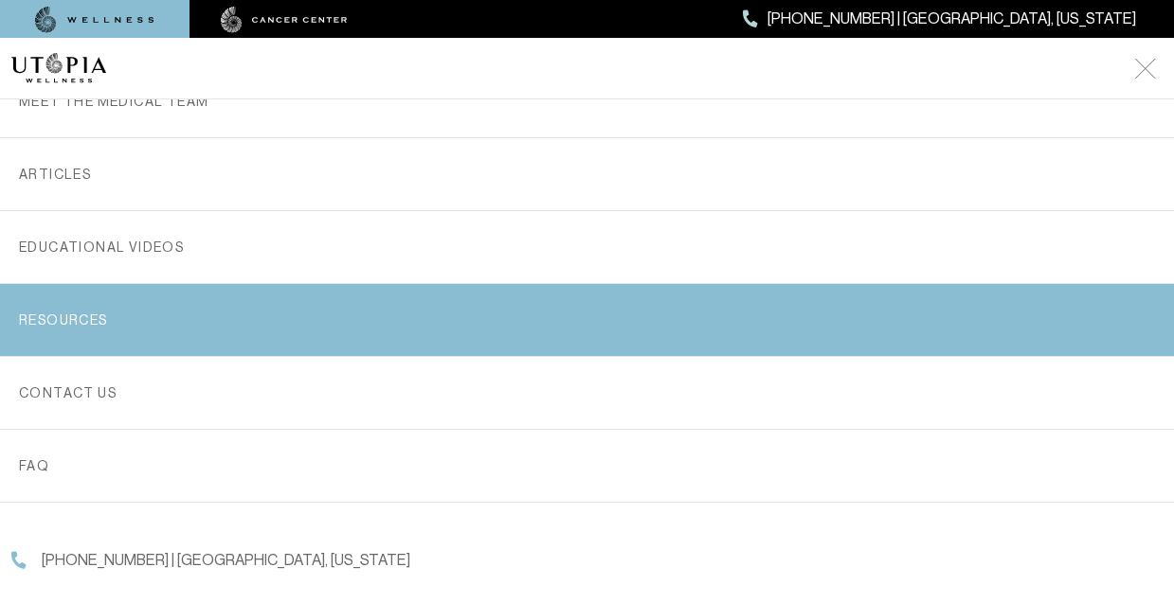
click at [182, 333] on link "RESOURCES" at bounding box center [587, 320] width 1136 height 72
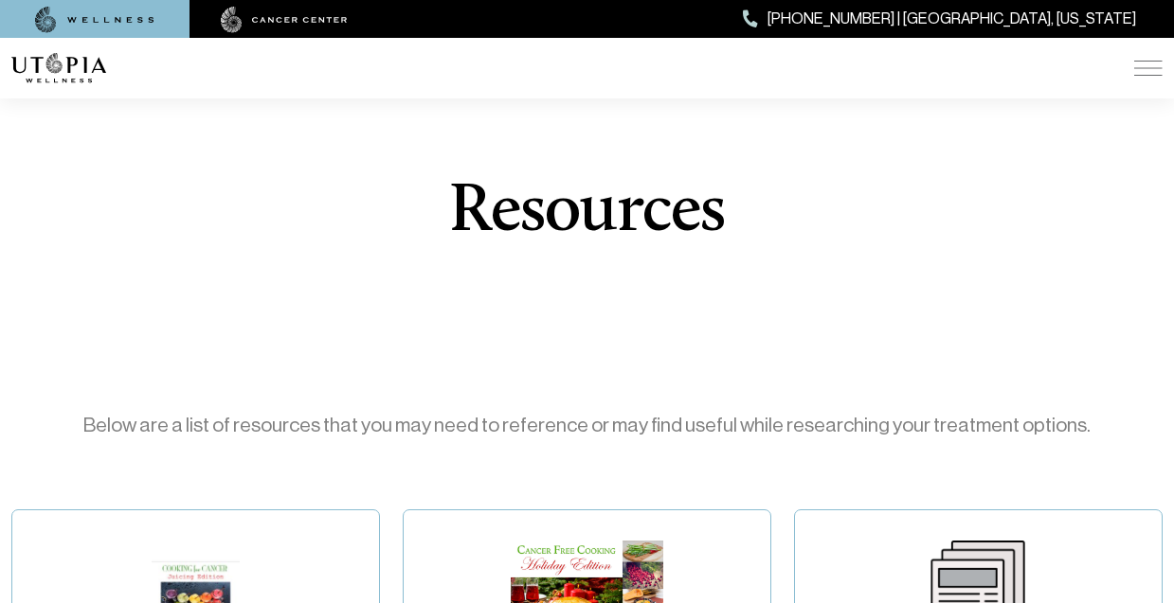
click at [1138, 79] on div "ABOUT US [MEDICAL_DATA] SERVICES Services Overview [MEDICAL_DATA]: What It Is, …" at bounding box center [586, 68] width 1151 height 61
click at [1138, 63] on img at bounding box center [1148, 68] width 28 height 15
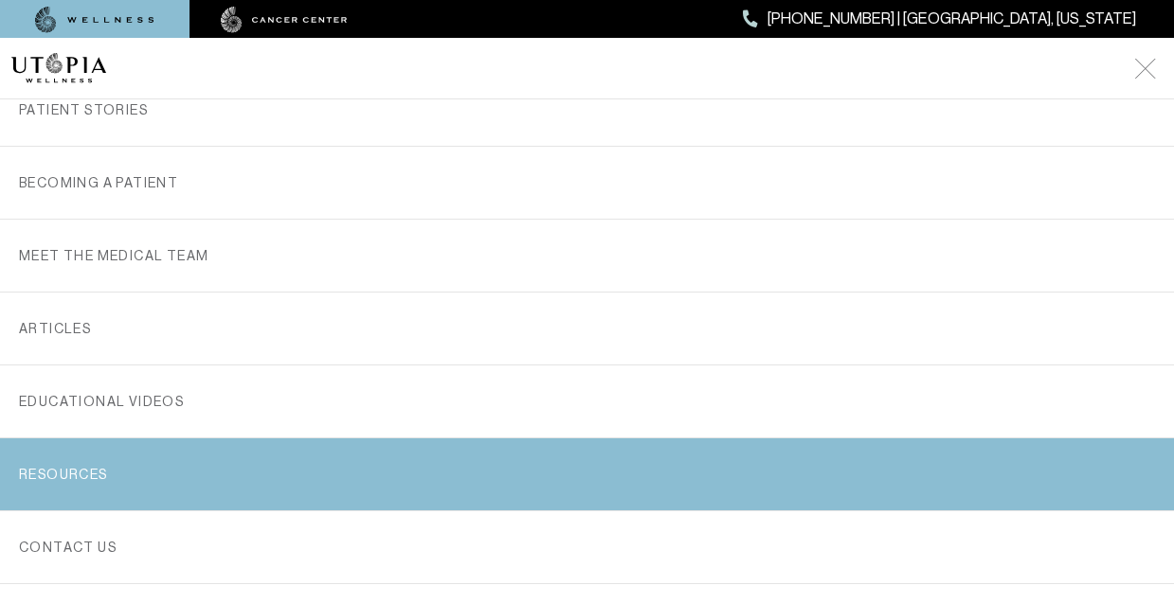
scroll to position [457, 0]
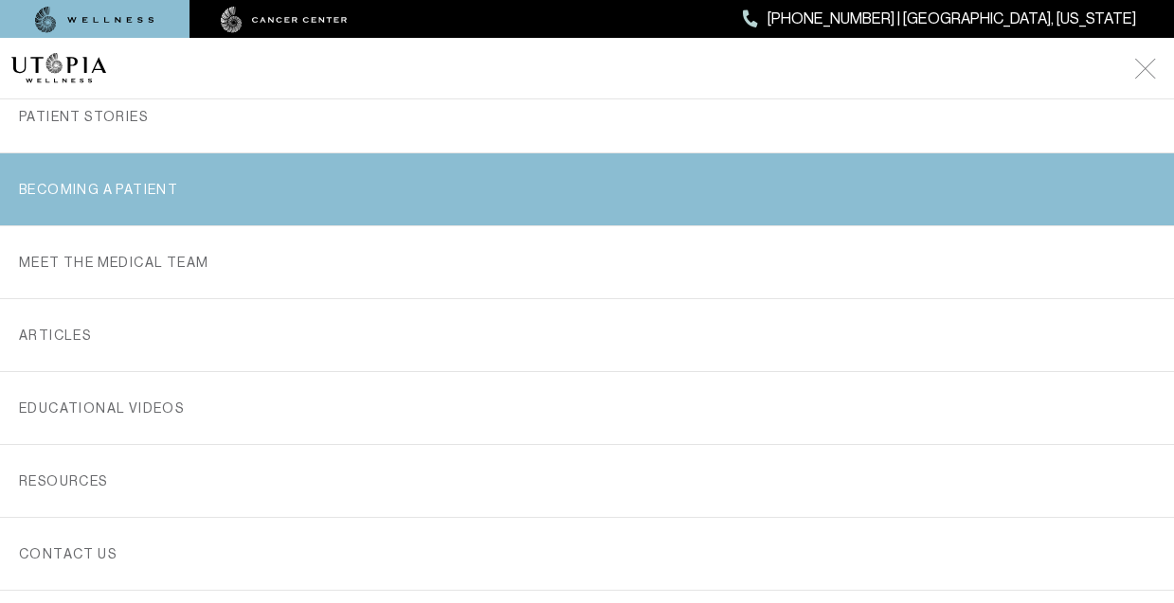
click at [203, 211] on link "Becoming a Patient" at bounding box center [587, 189] width 1136 height 72
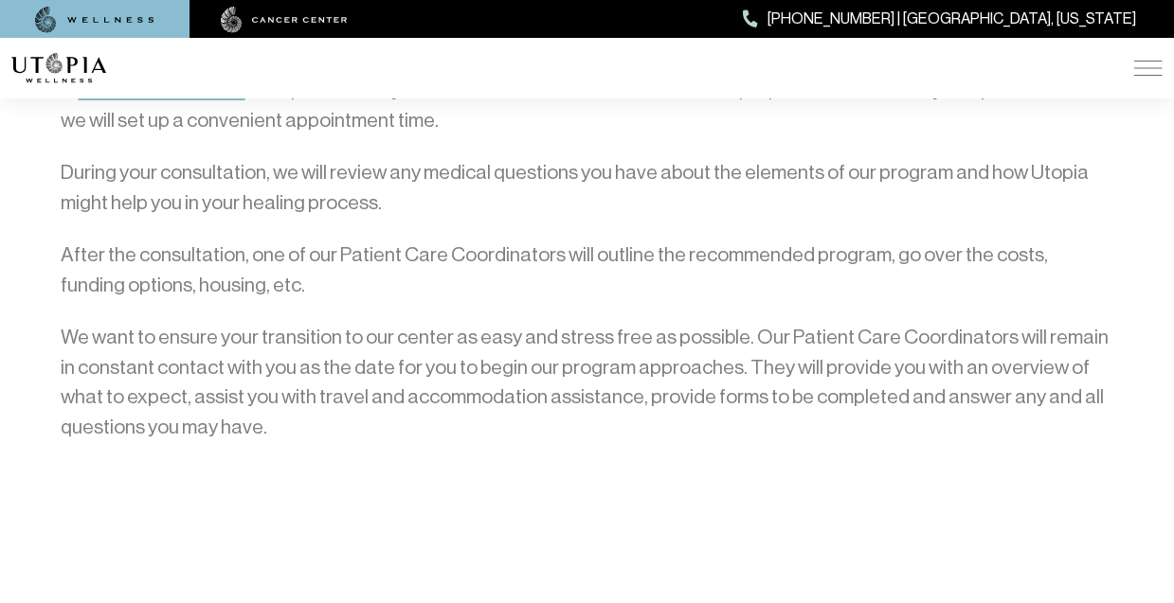
scroll to position [582, 0]
